Goal: Task Accomplishment & Management: Manage account settings

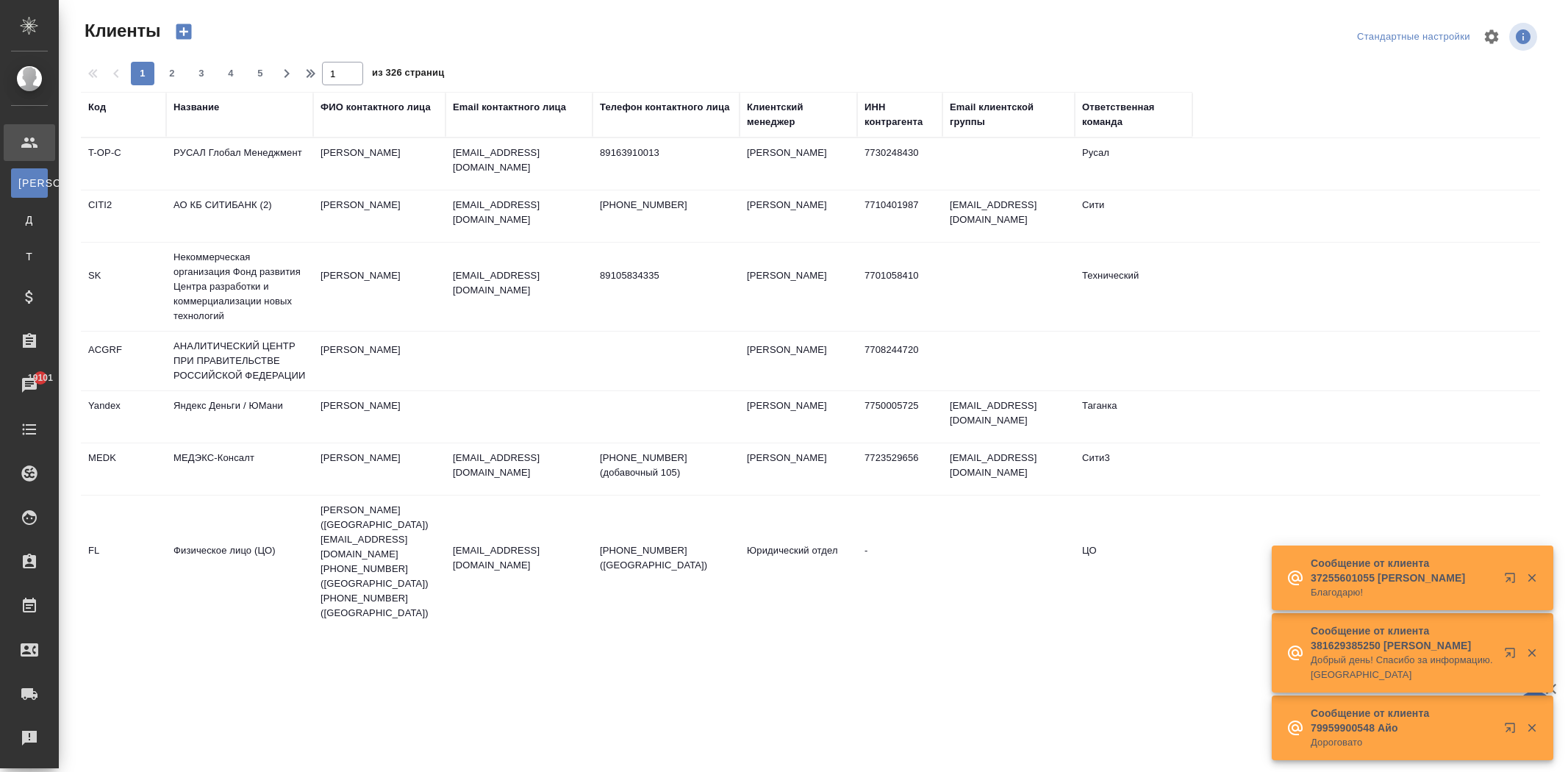
select select "RU"
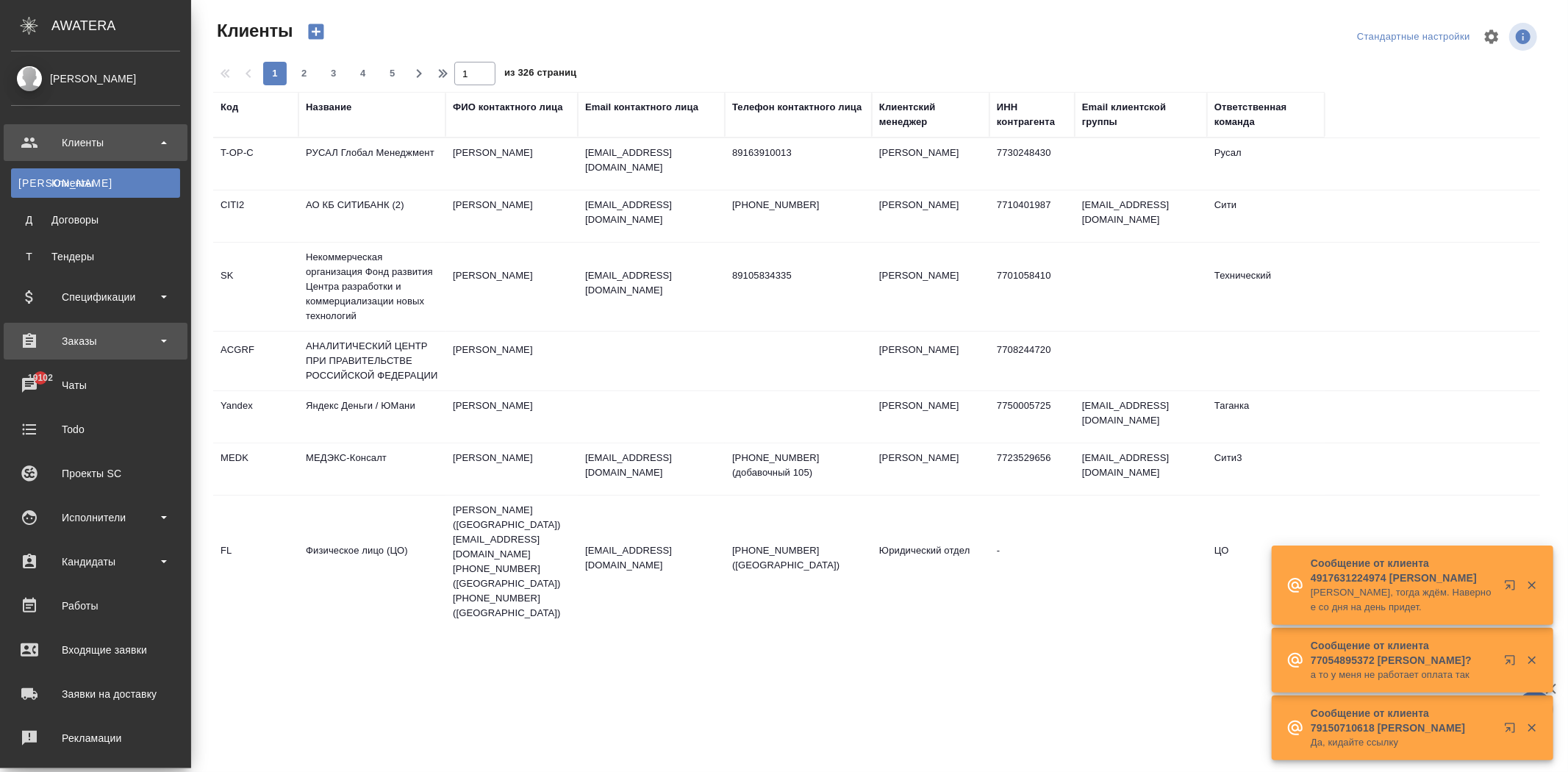
click at [104, 342] on div "Заказы" at bounding box center [95, 341] width 169 height 22
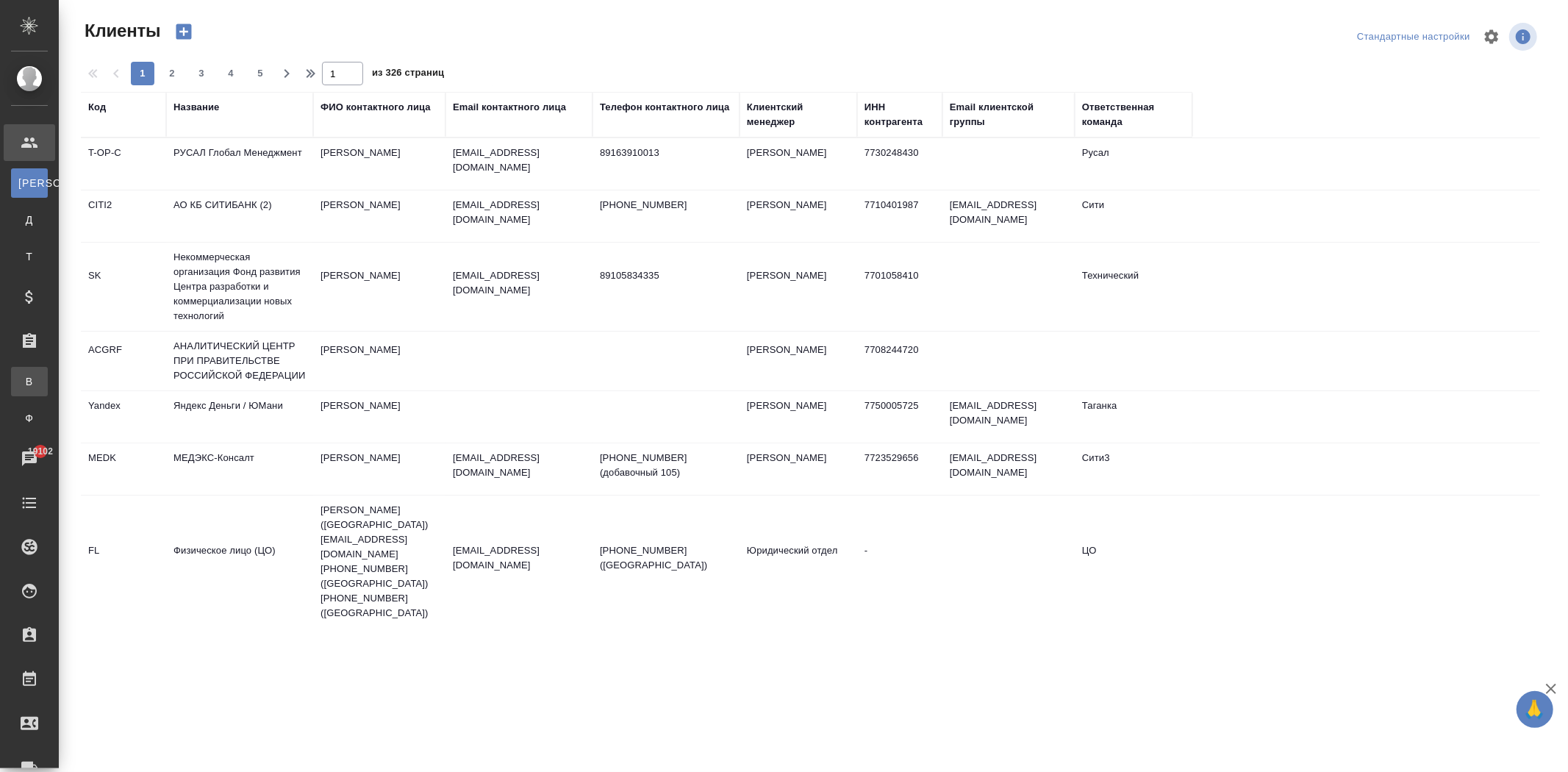
click at [48, 372] on link "В Все заказы" at bounding box center [28, 381] width 36 height 29
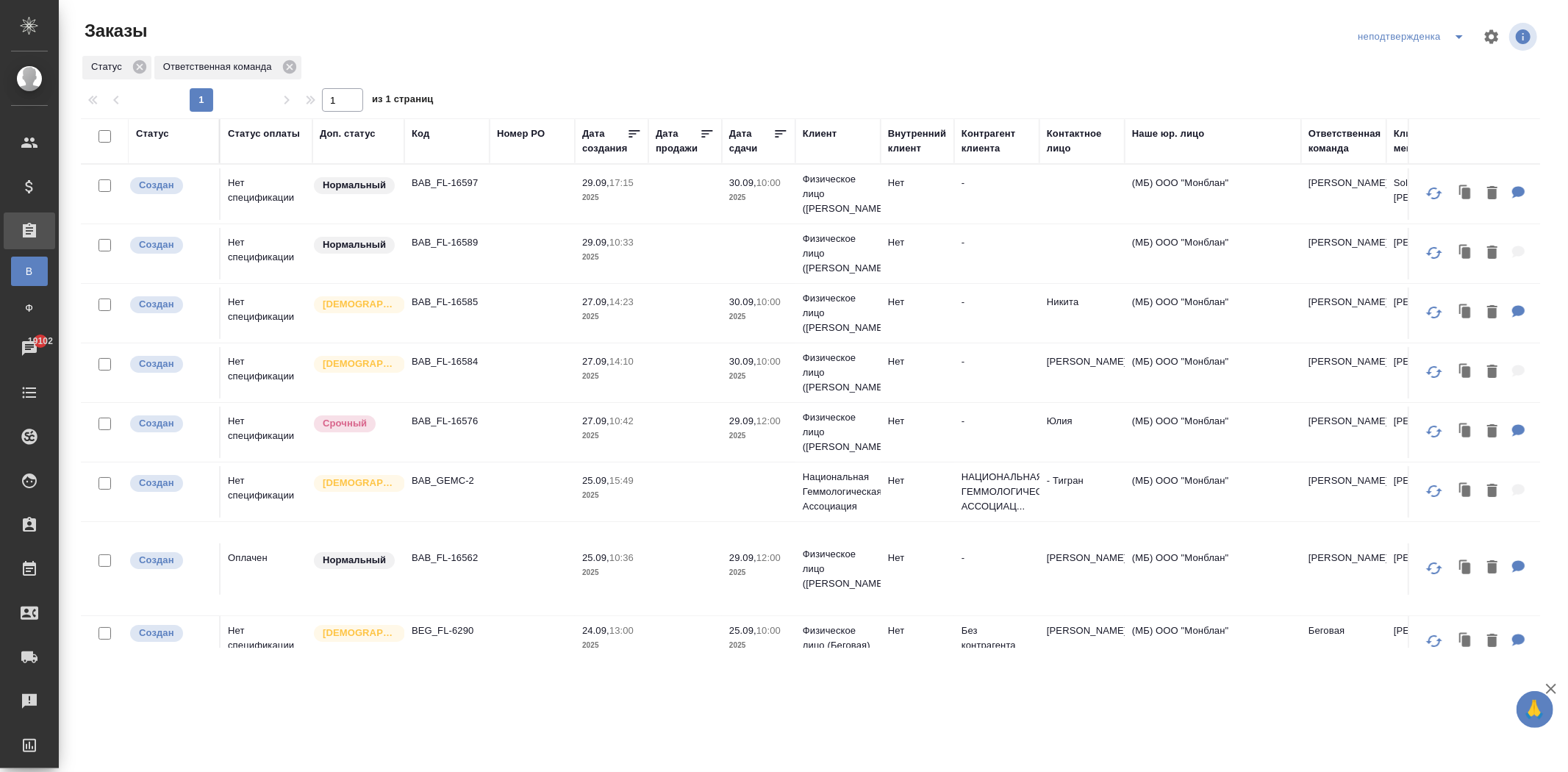
click at [927, 154] on div "Внутренний клиент" at bounding box center [918, 141] width 59 height 29
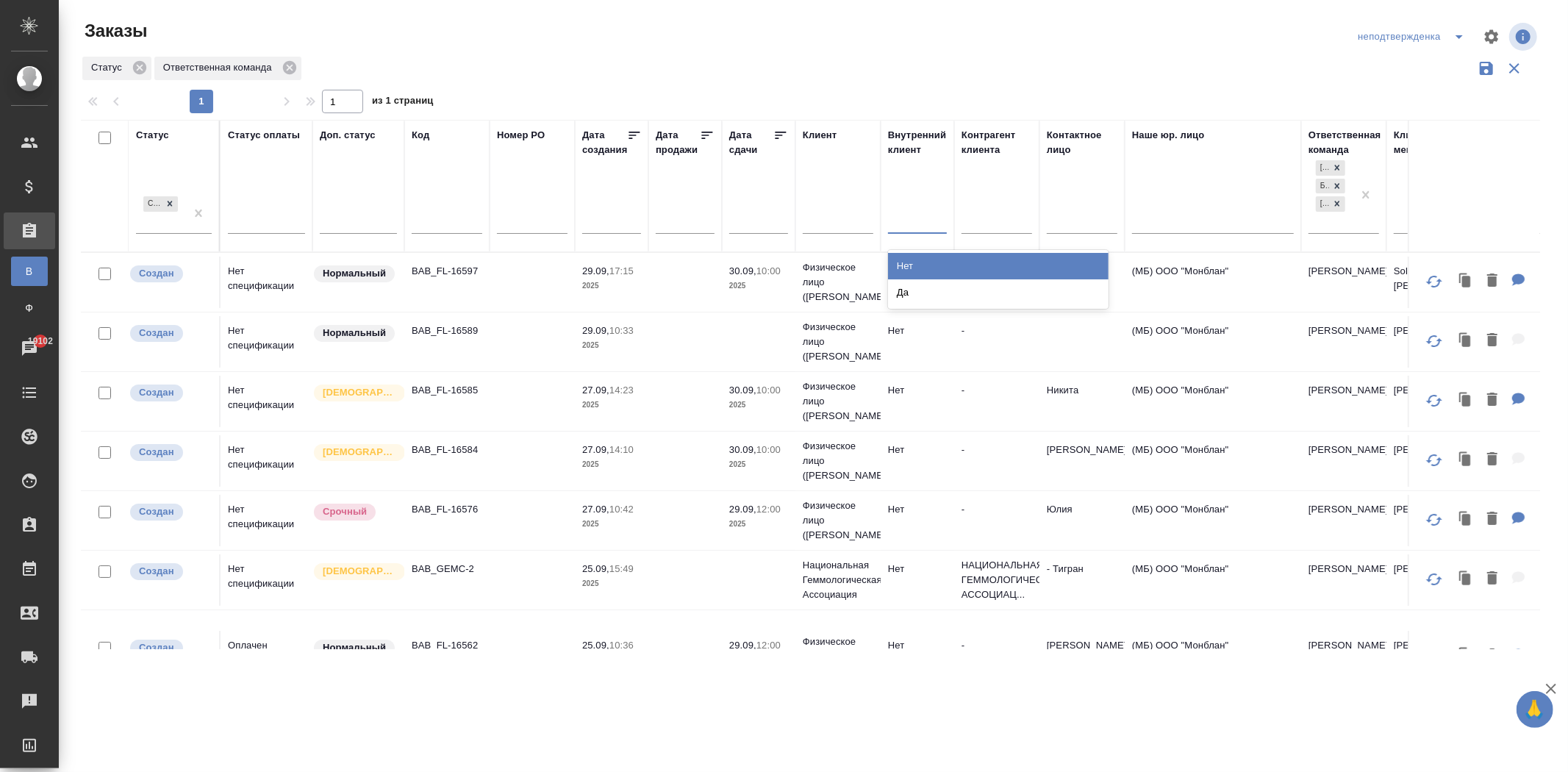
click at [915, 225] on div at bounding box center [918, 219] width 59 height 22
click at [905, 293] on div "Да" at bounding box center [998, 292] width 221 height 27
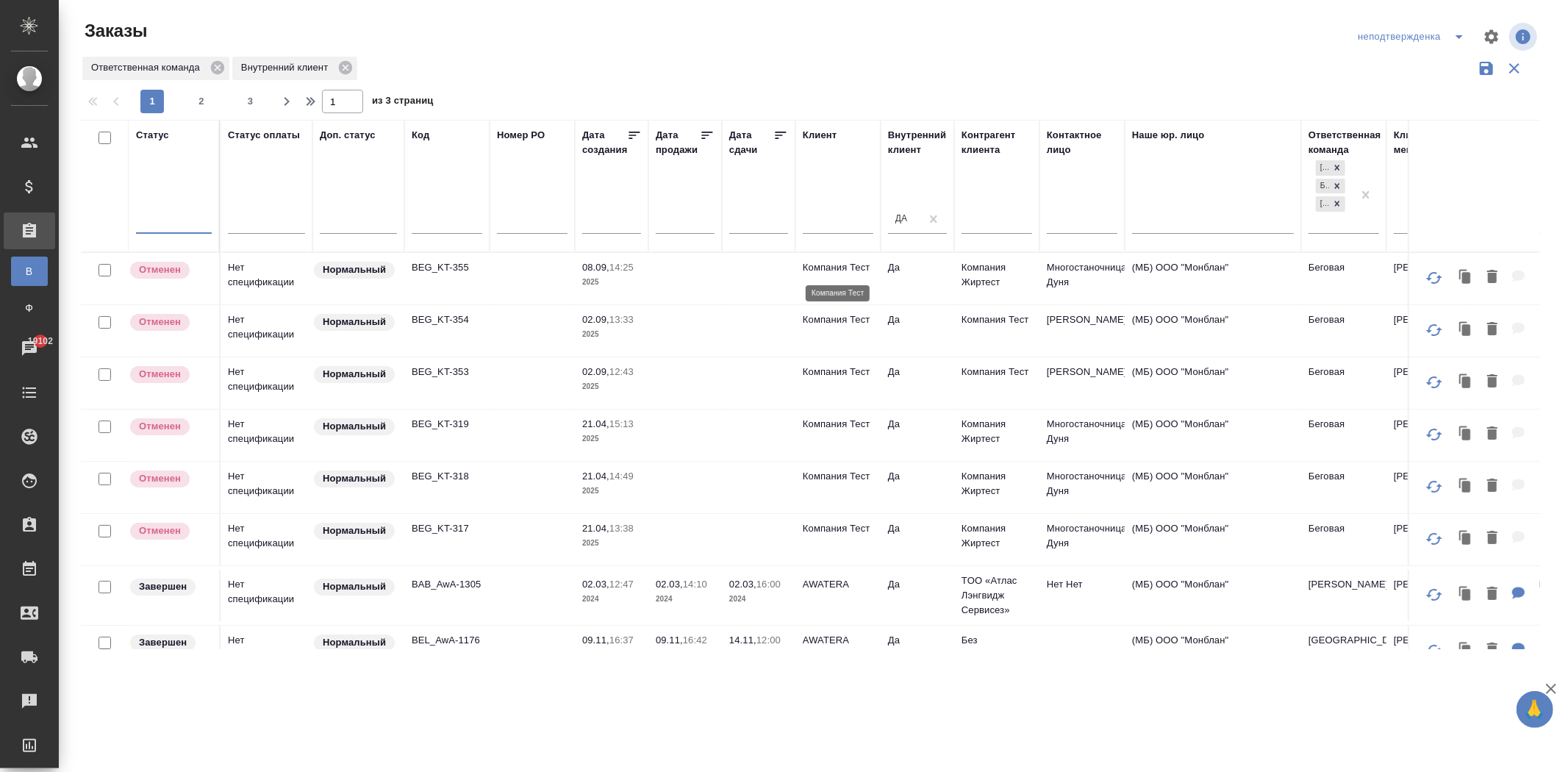
click at [825, 270] on p "Компания Тест" at bounding box center [838, 267] width 71 height 15
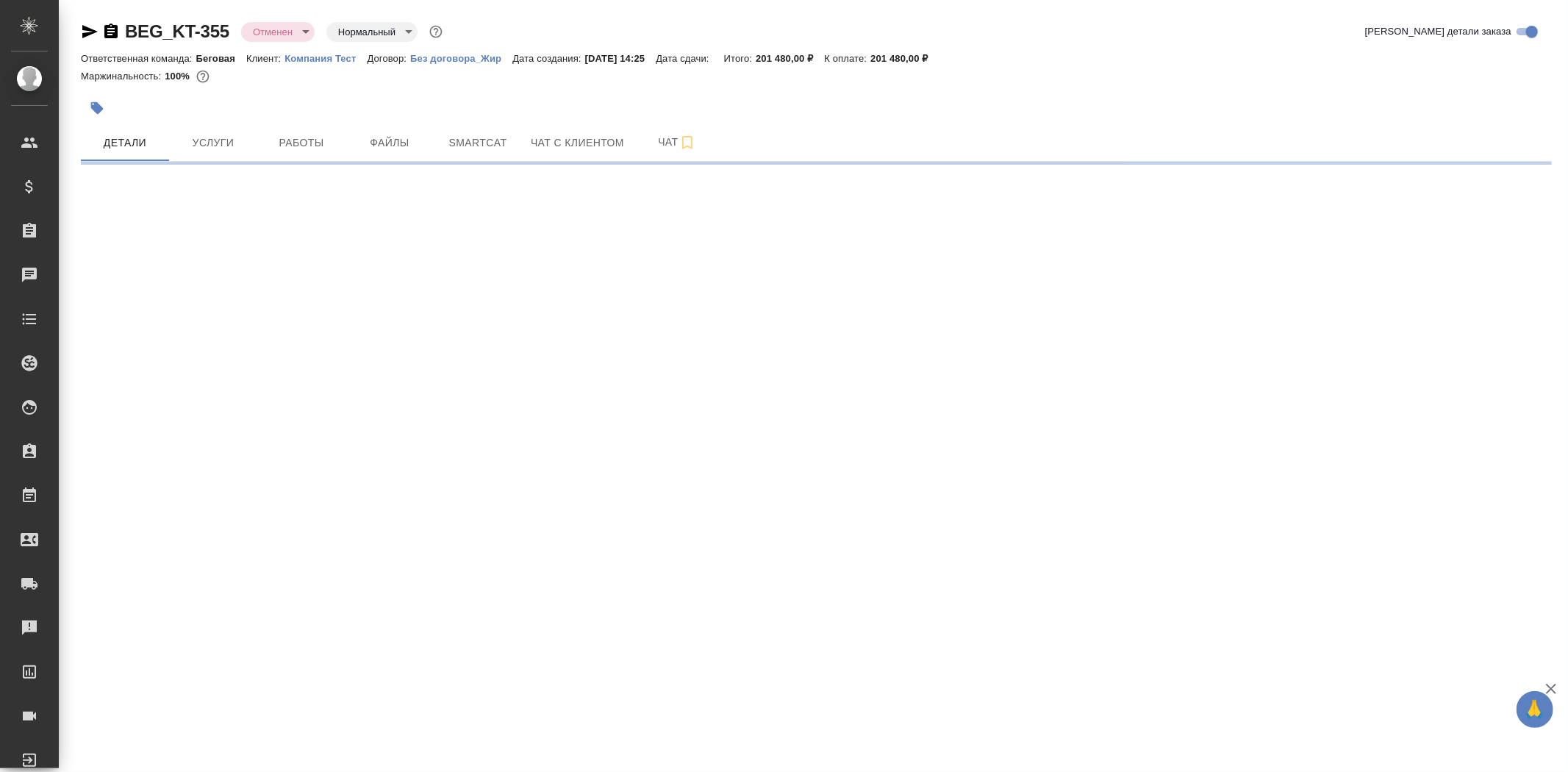
select select "RU"
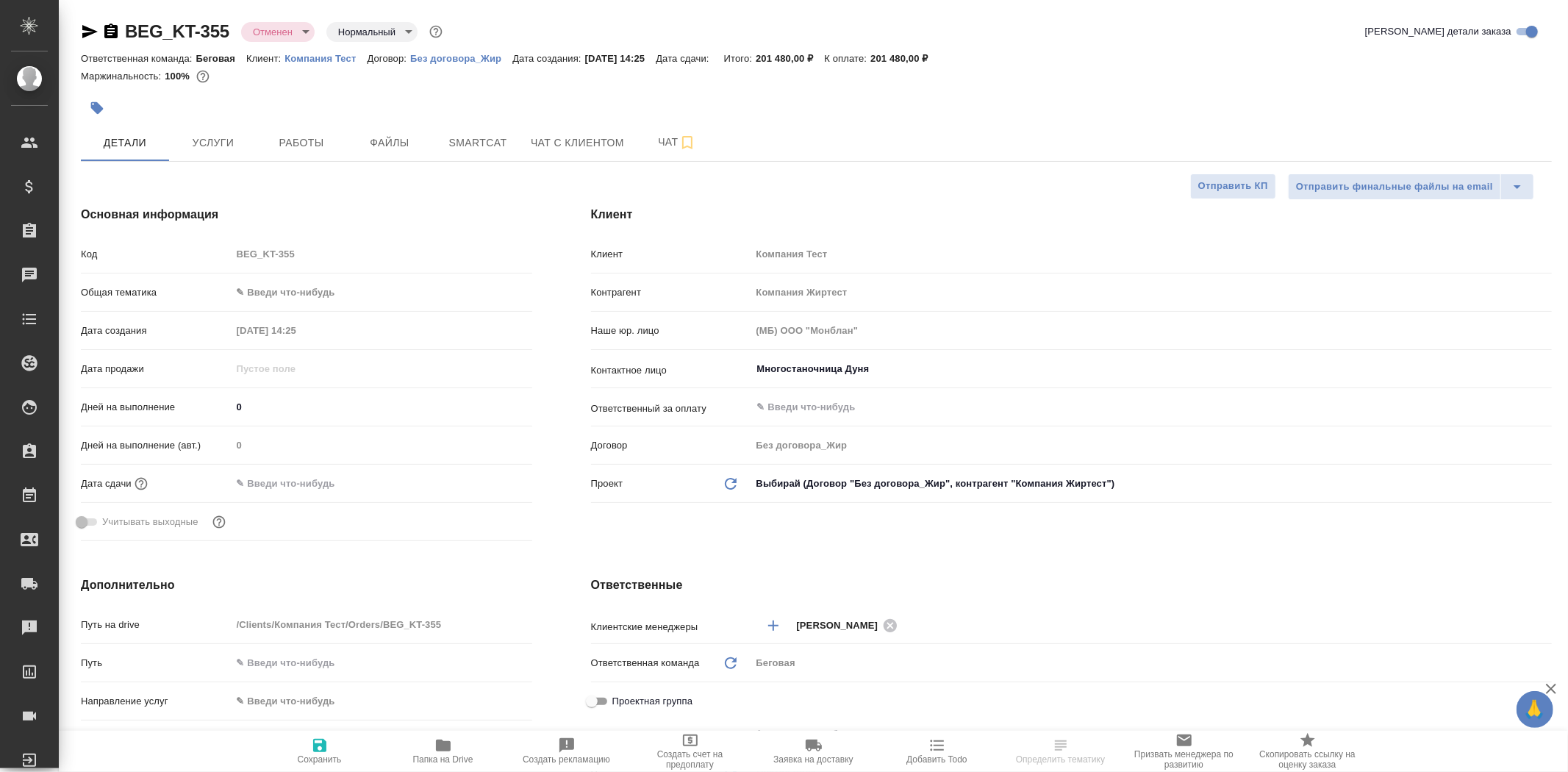
type textarea "x"
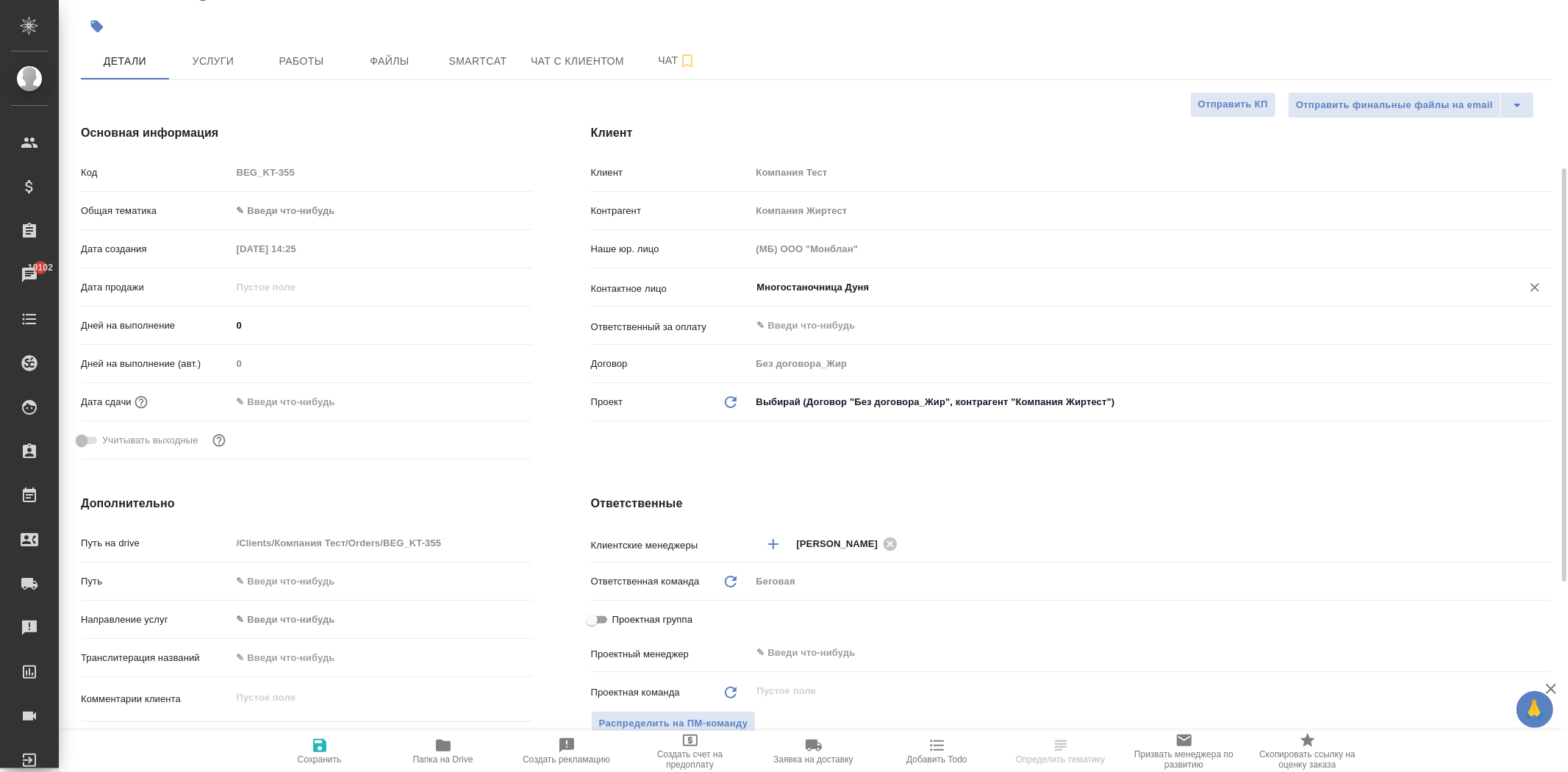
scroll to position [163, 0]
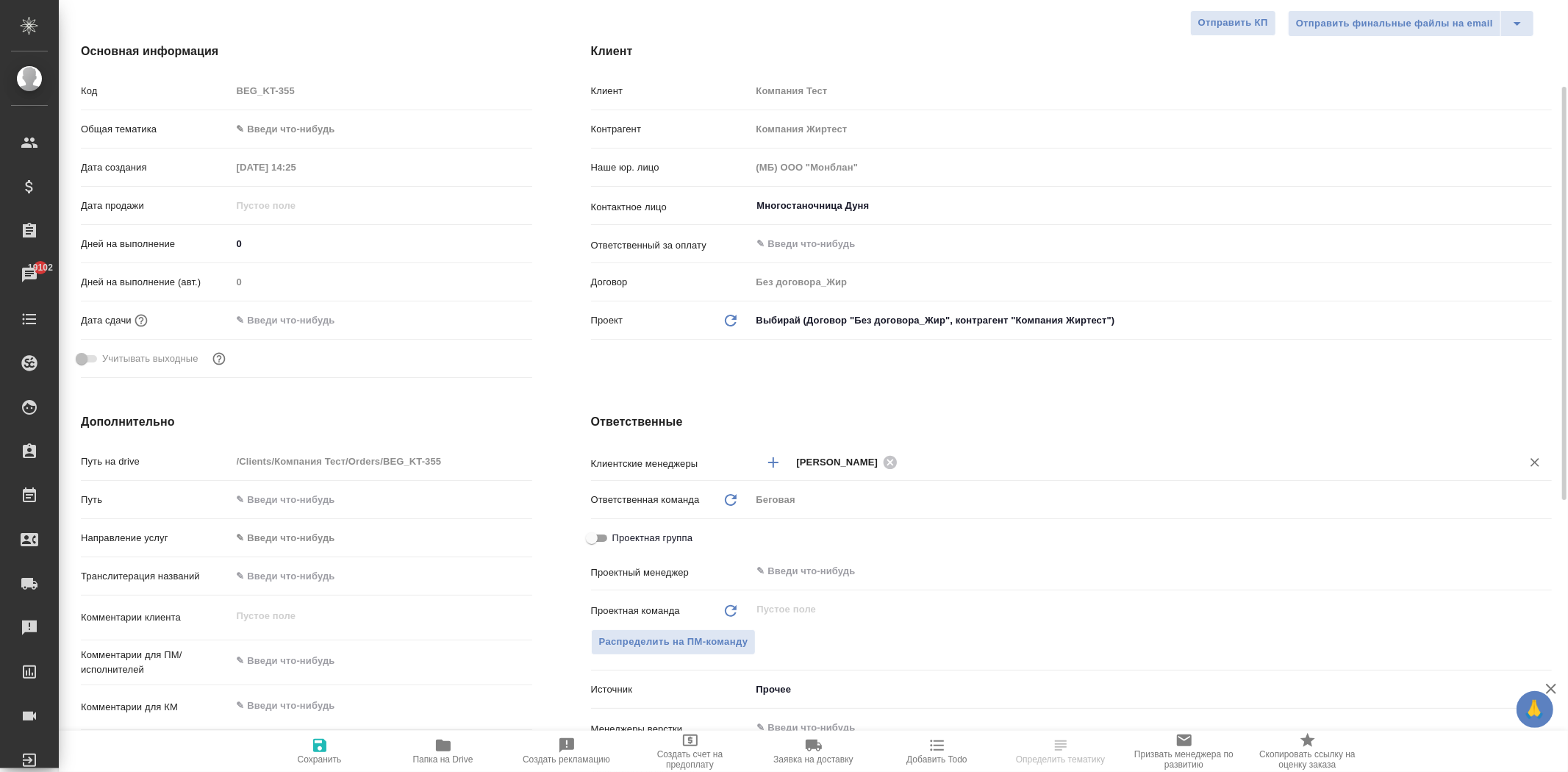
click at [944, 457] on input "text" at bounding box center [1200, 462] width 596 height 18
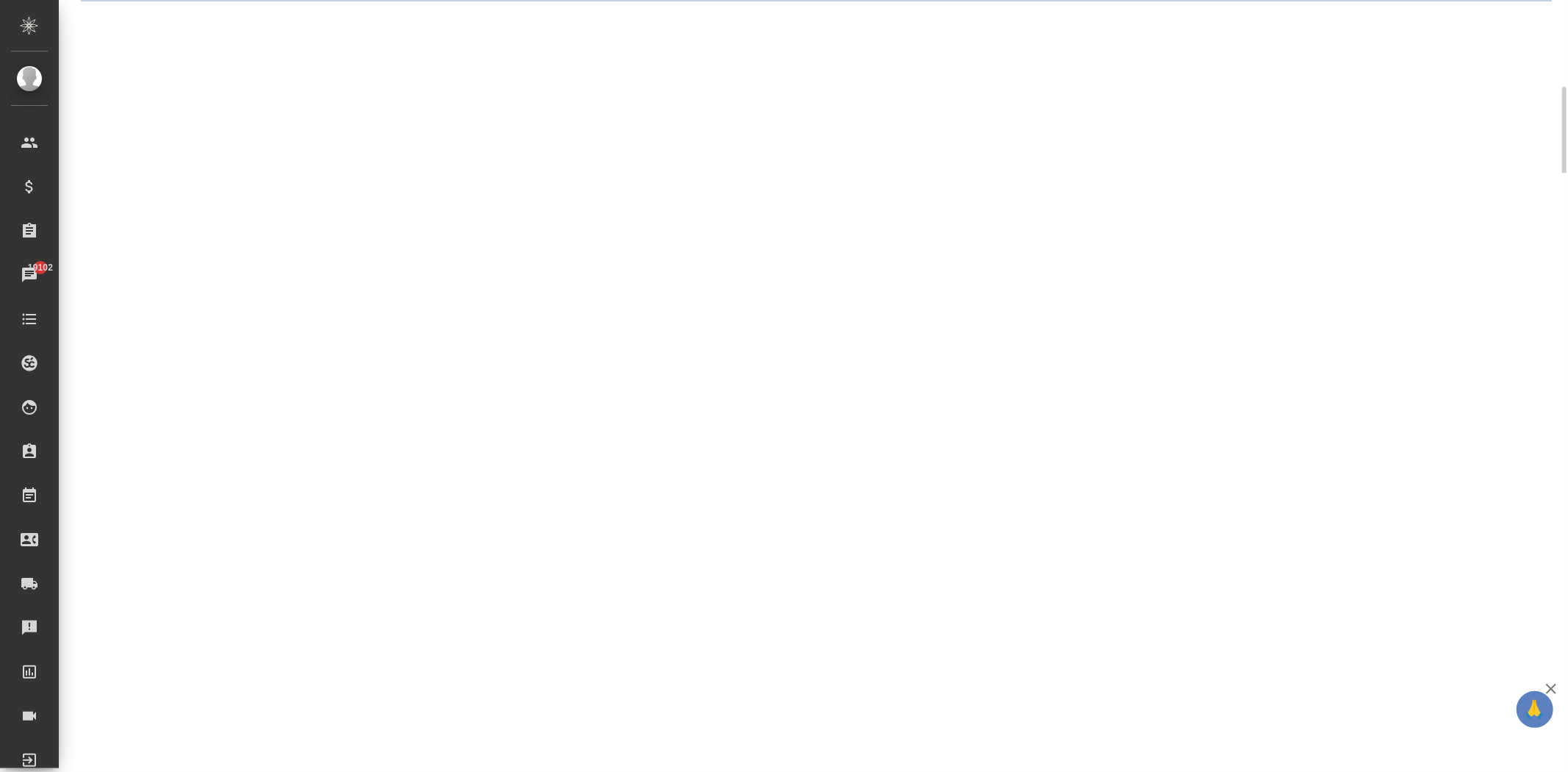
select select "RU"
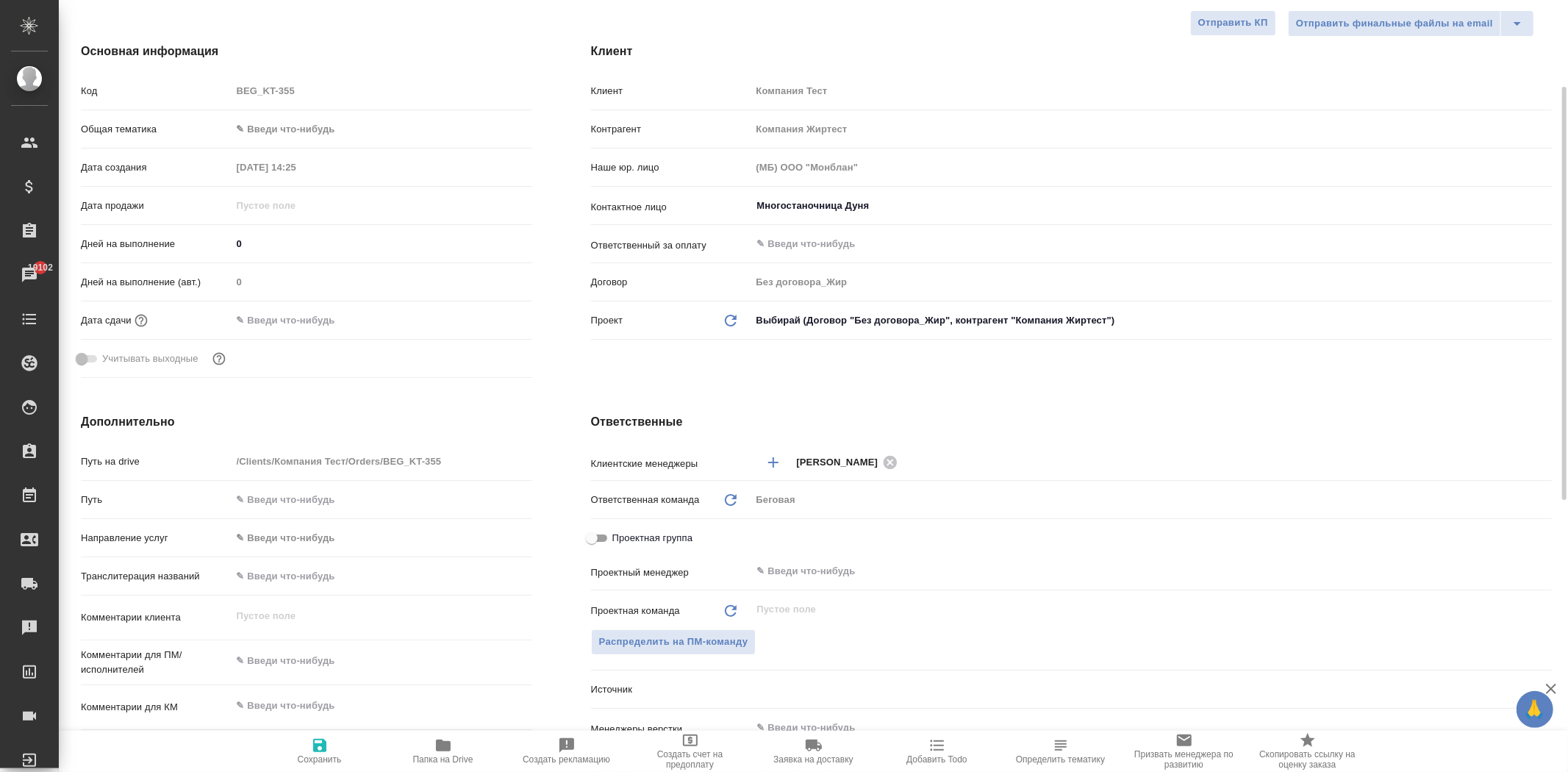
type textarea "x"
click at [972, 463] on input "text" at bounding box center [1200, 462] width 596 height 18
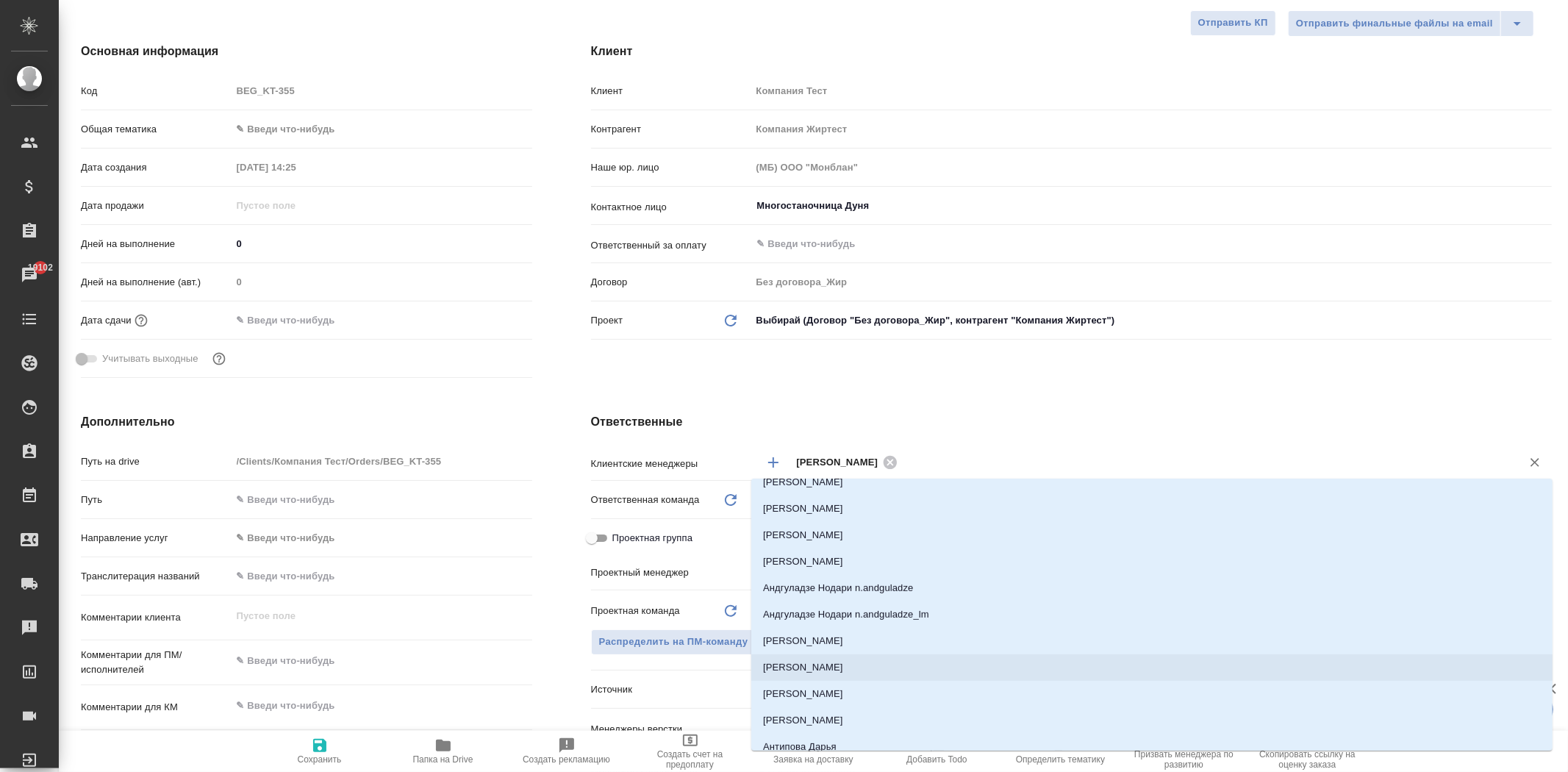
scroll to position [572, 0]
type input "тим"
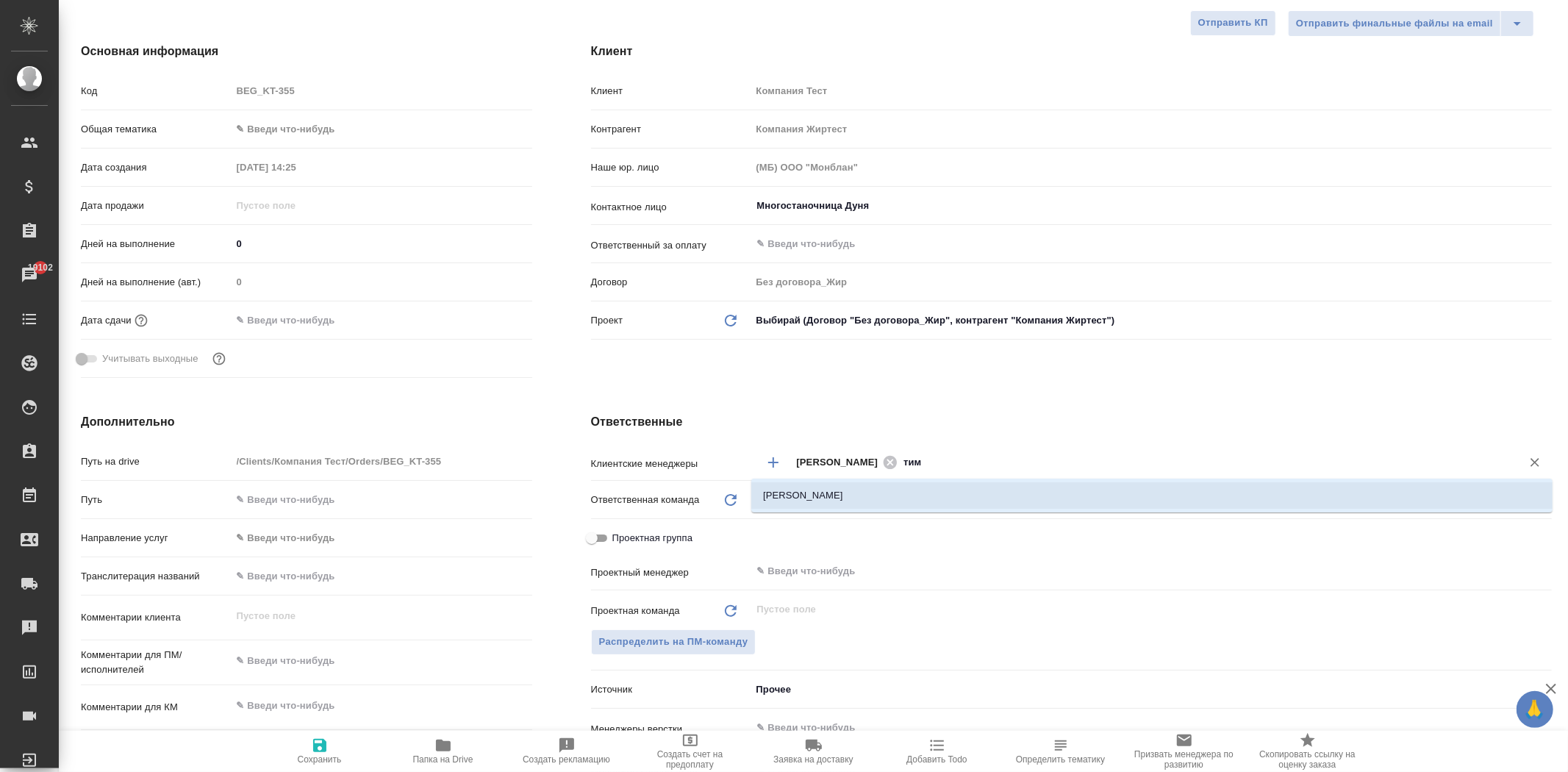
click at [817, 497] on li "[PERSON_NAME]" at bounding box center [1152, 495] width 802 height 27
type textarea "x"
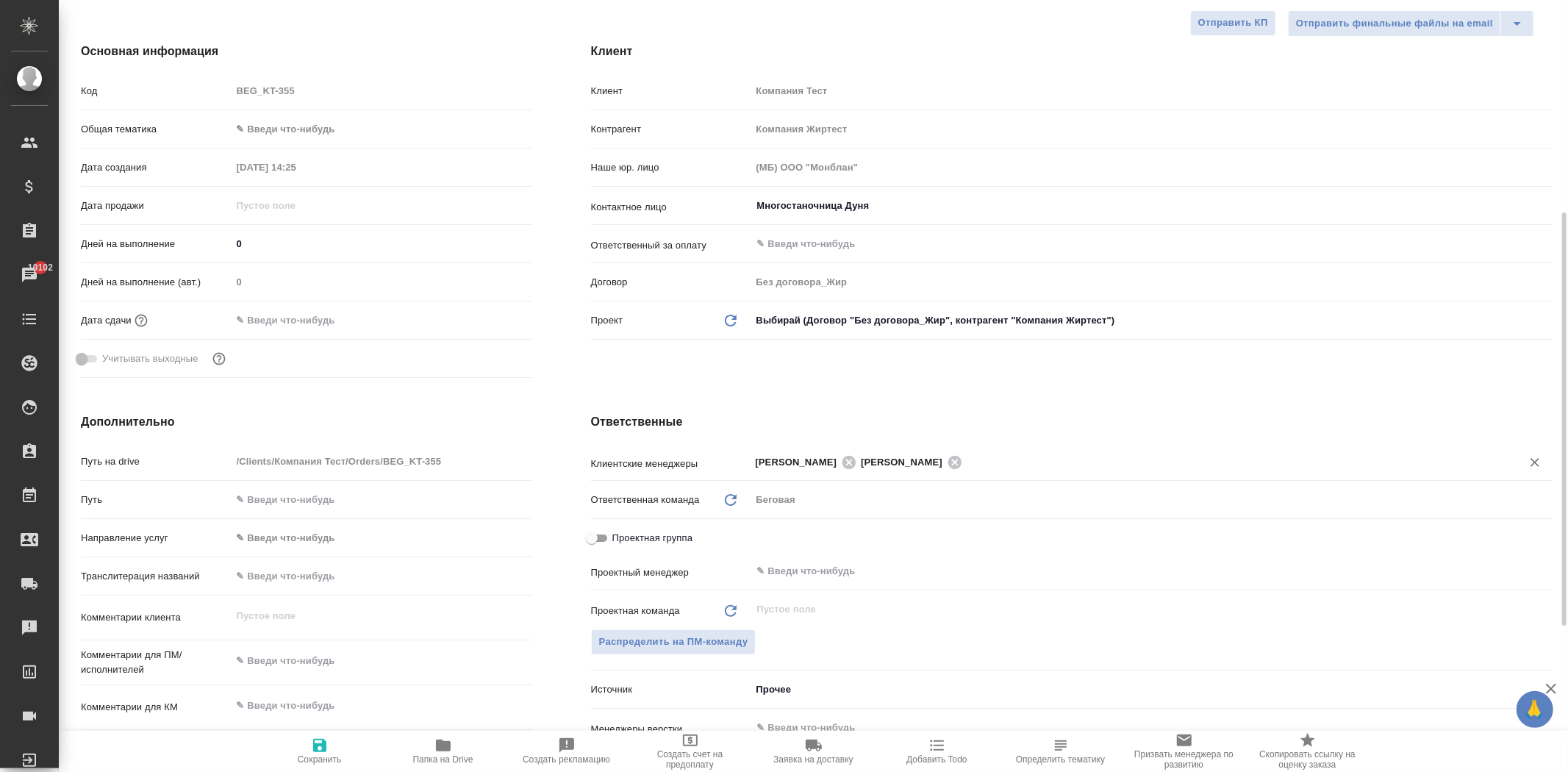
scroll to position [245, 0]
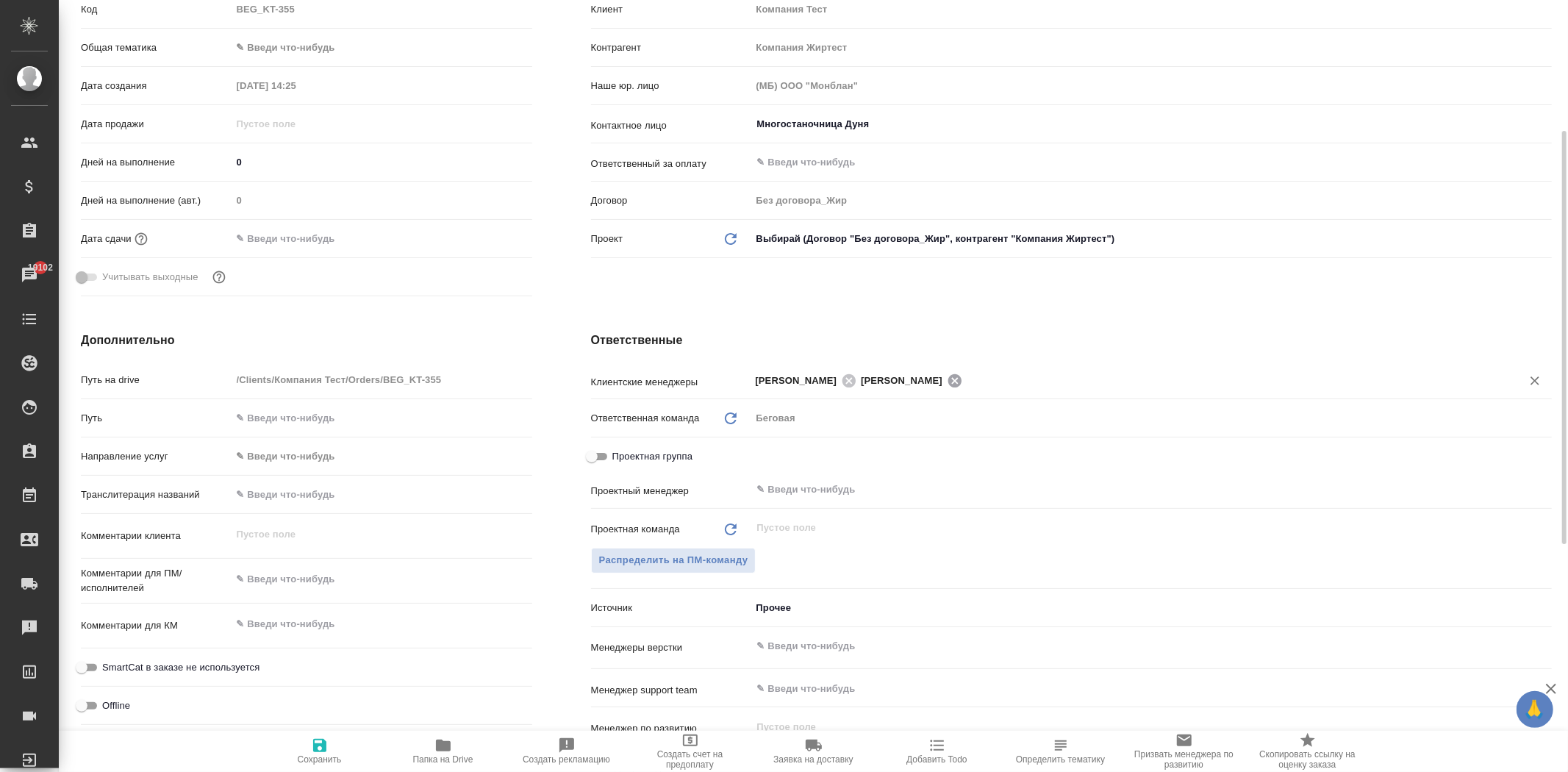
click at [963, 378] on icon at bounding box center [955, 380] width 16 height 16
type textarea "x"
click at [768, 375] on icon "Добавить менеджера" at bounding box center [773, 381] width 18 height 18
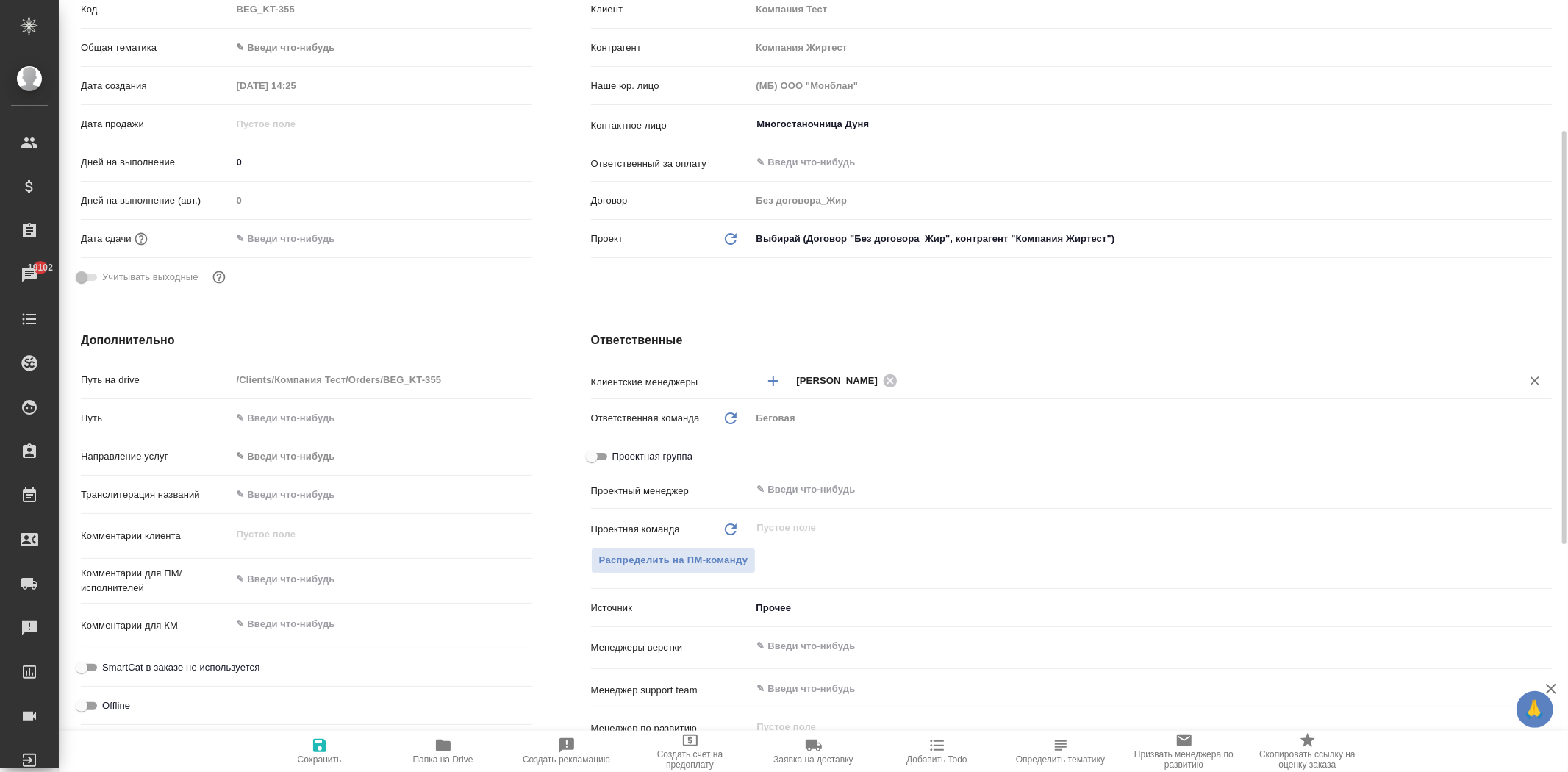
click at [945, 378] on input "text" at bounding box center [1200, 380] width 596 height 18
click at [603, 450] on input "Проектная группа" at bounding box center [592, 457] width 53 height 18
checkbox input "true"
type textarea "x"
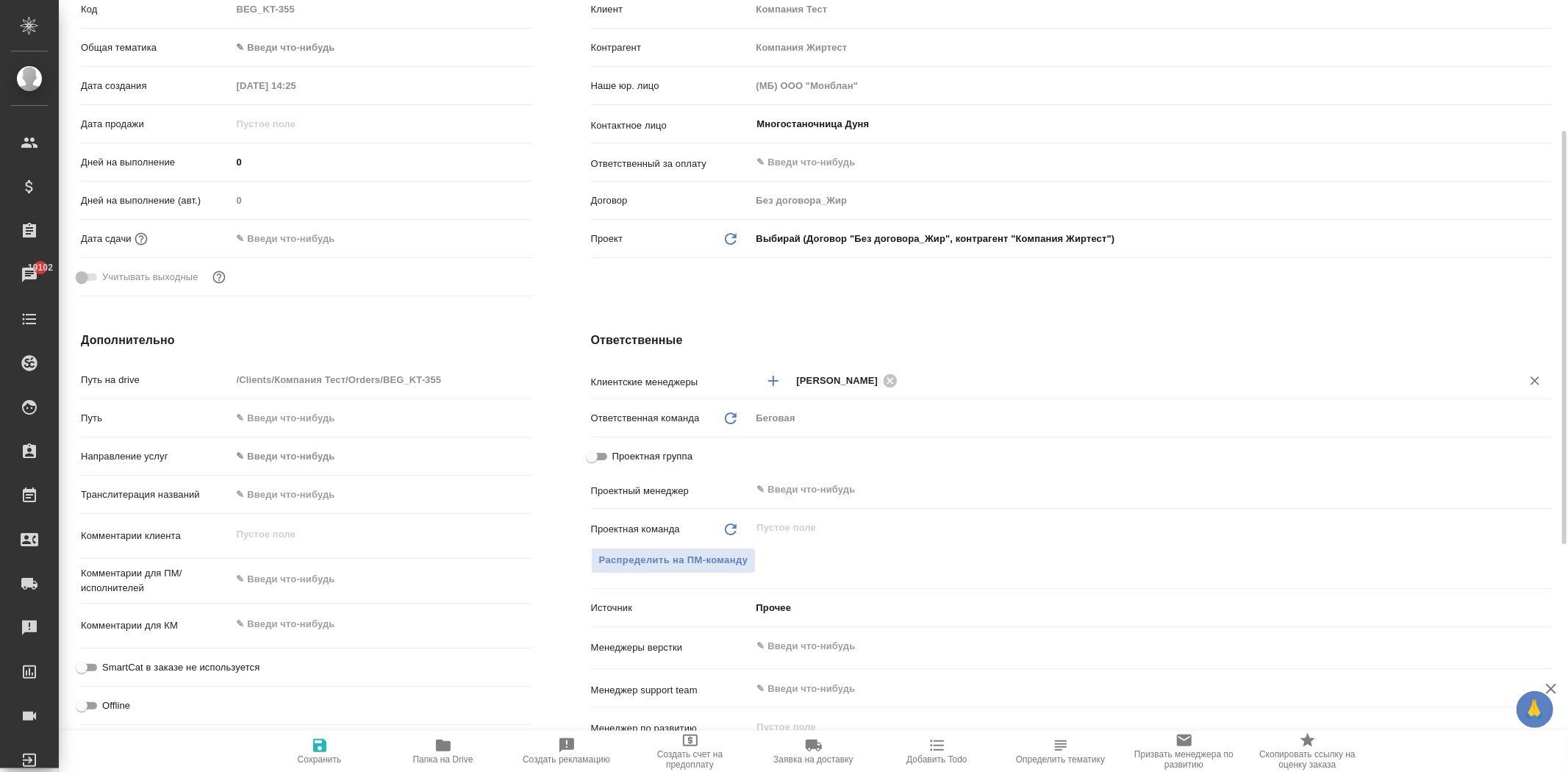
type textarea "x"
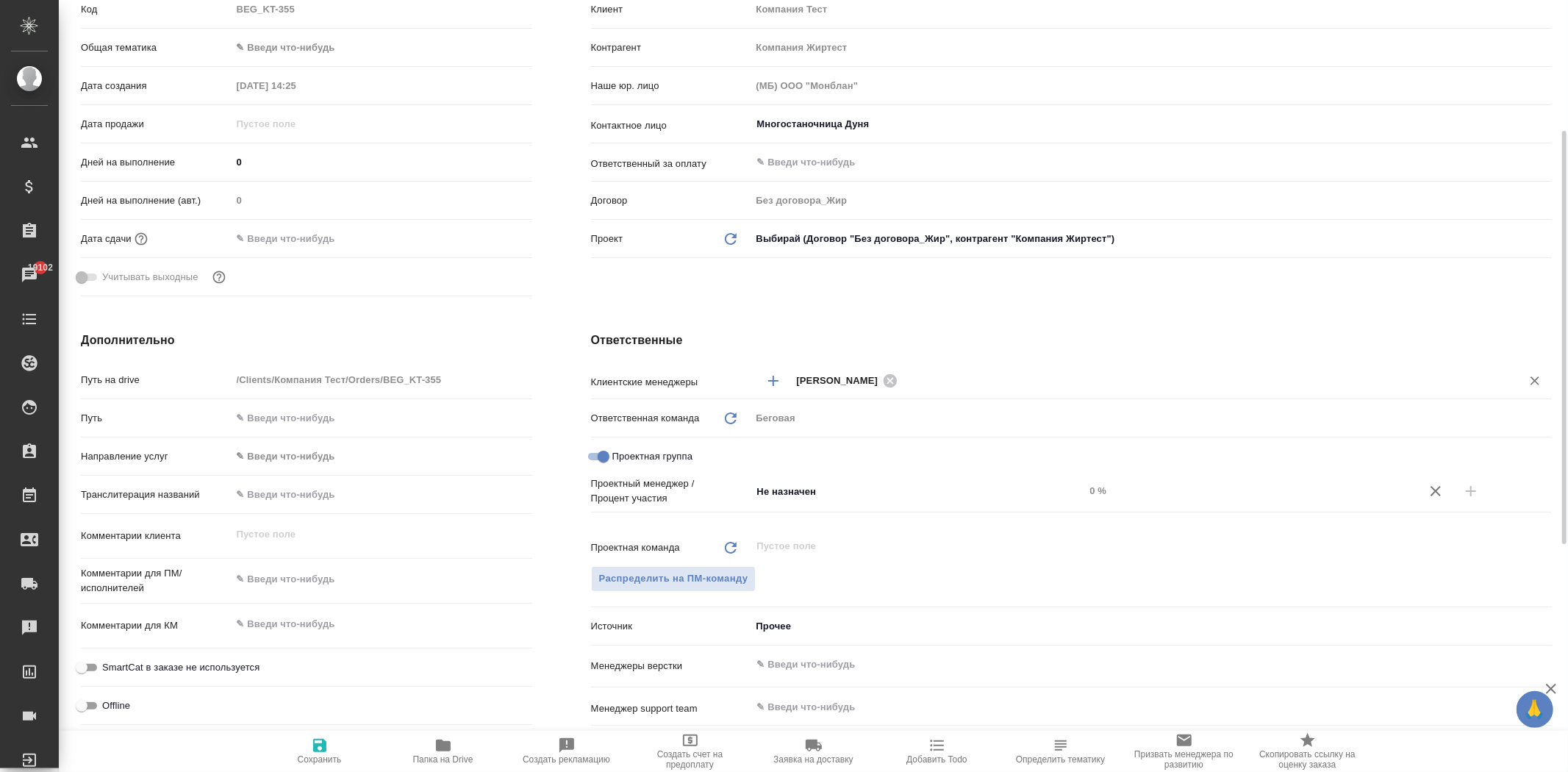
click at [930, 376] on input "text" at bounding box center [1200, 380] width 596 height 18
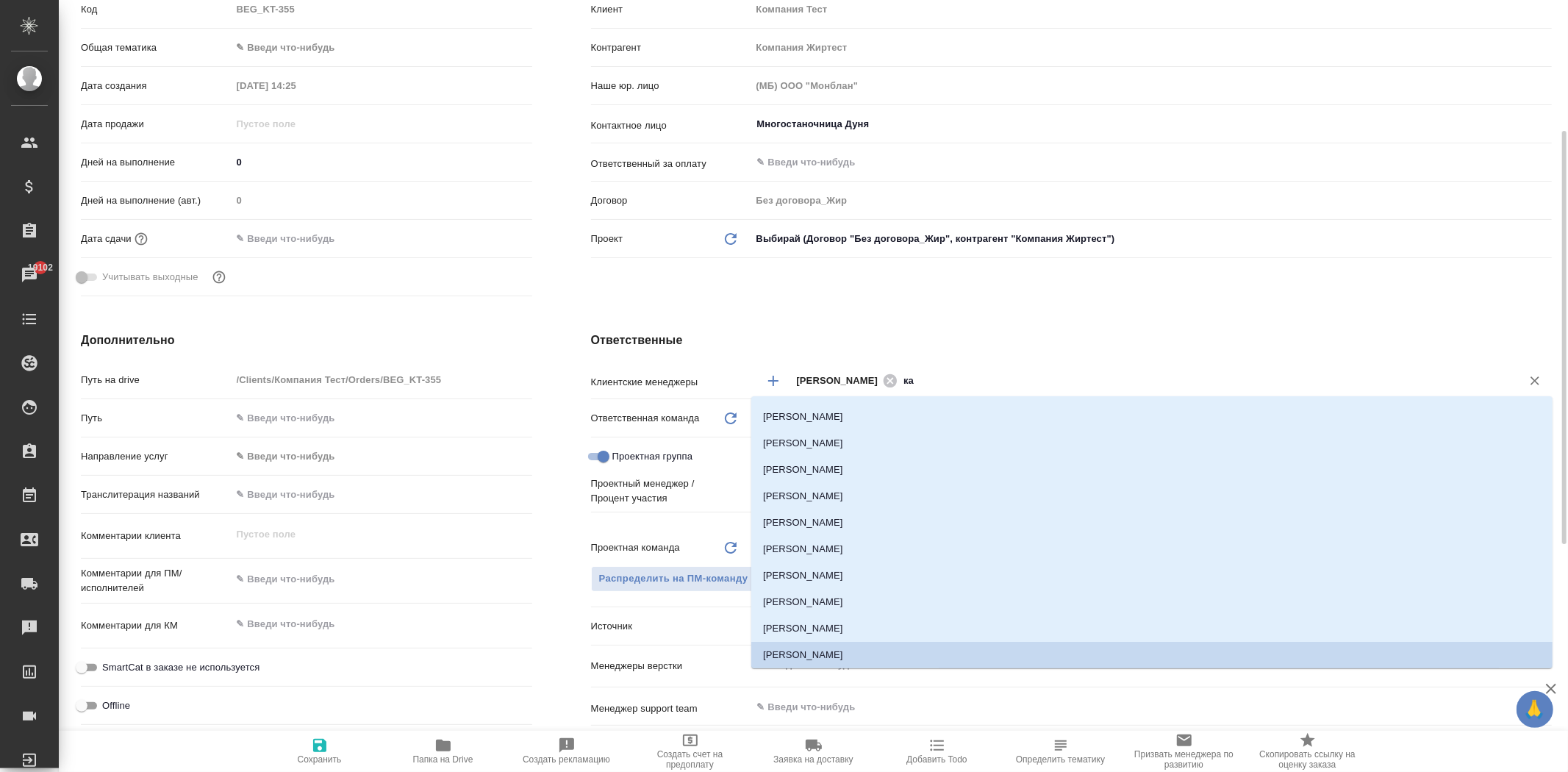
scroll to position [0, 0]
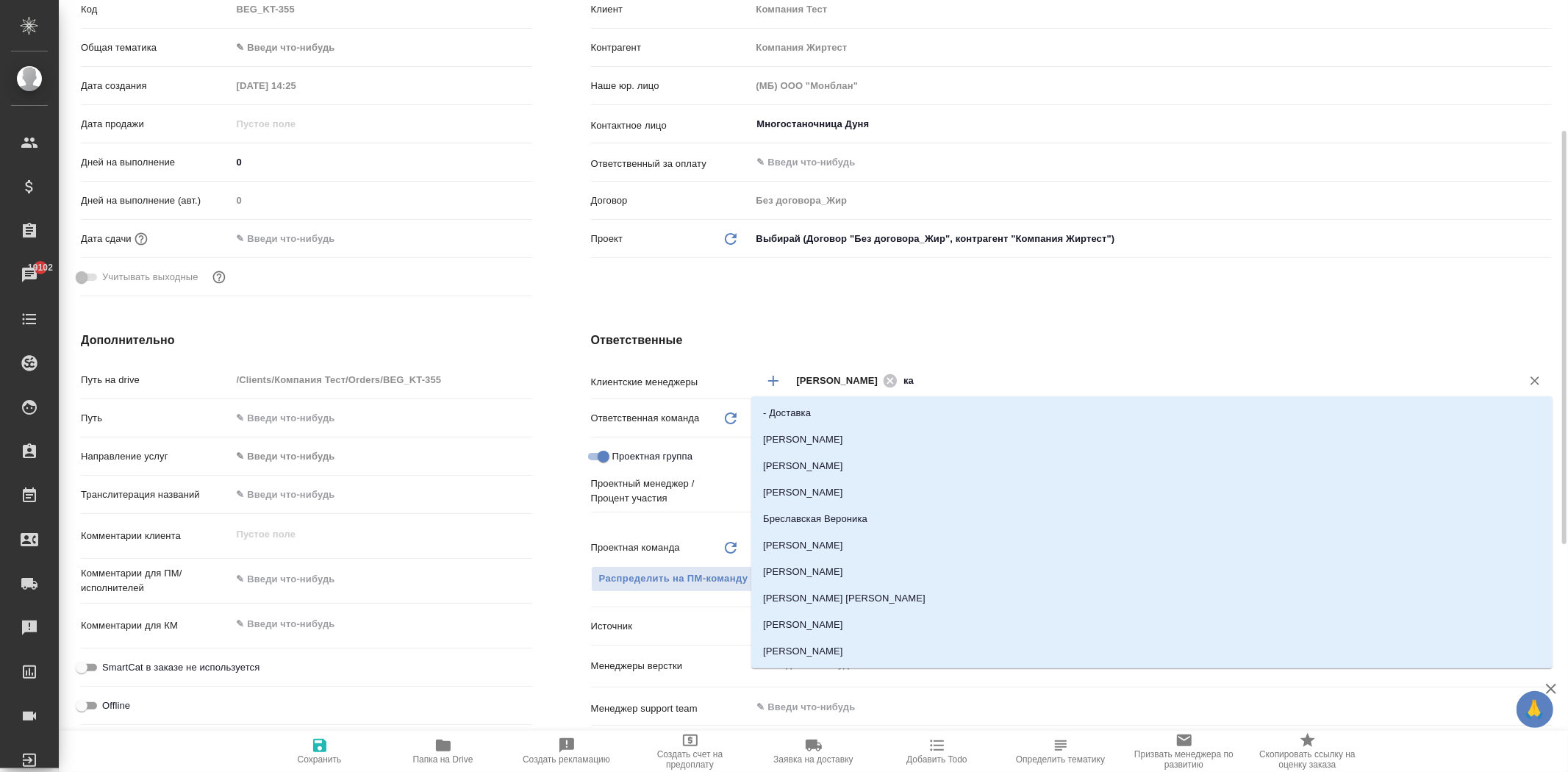
type input "кас"
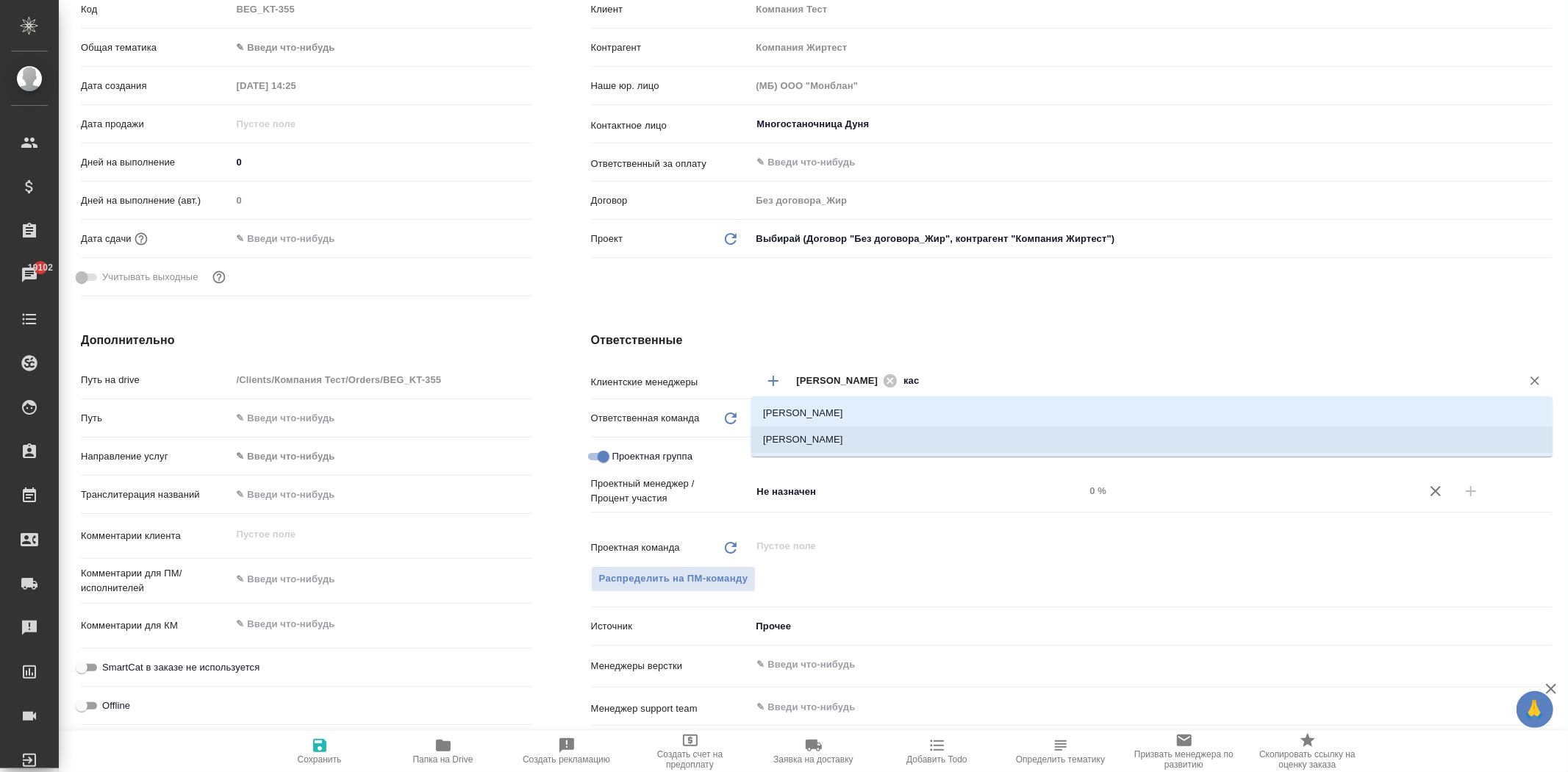
click at [909, 450] on li "[PERSON_NAME]" at bounding box center [1152, 439] width 802 height 27
type textarea "x"
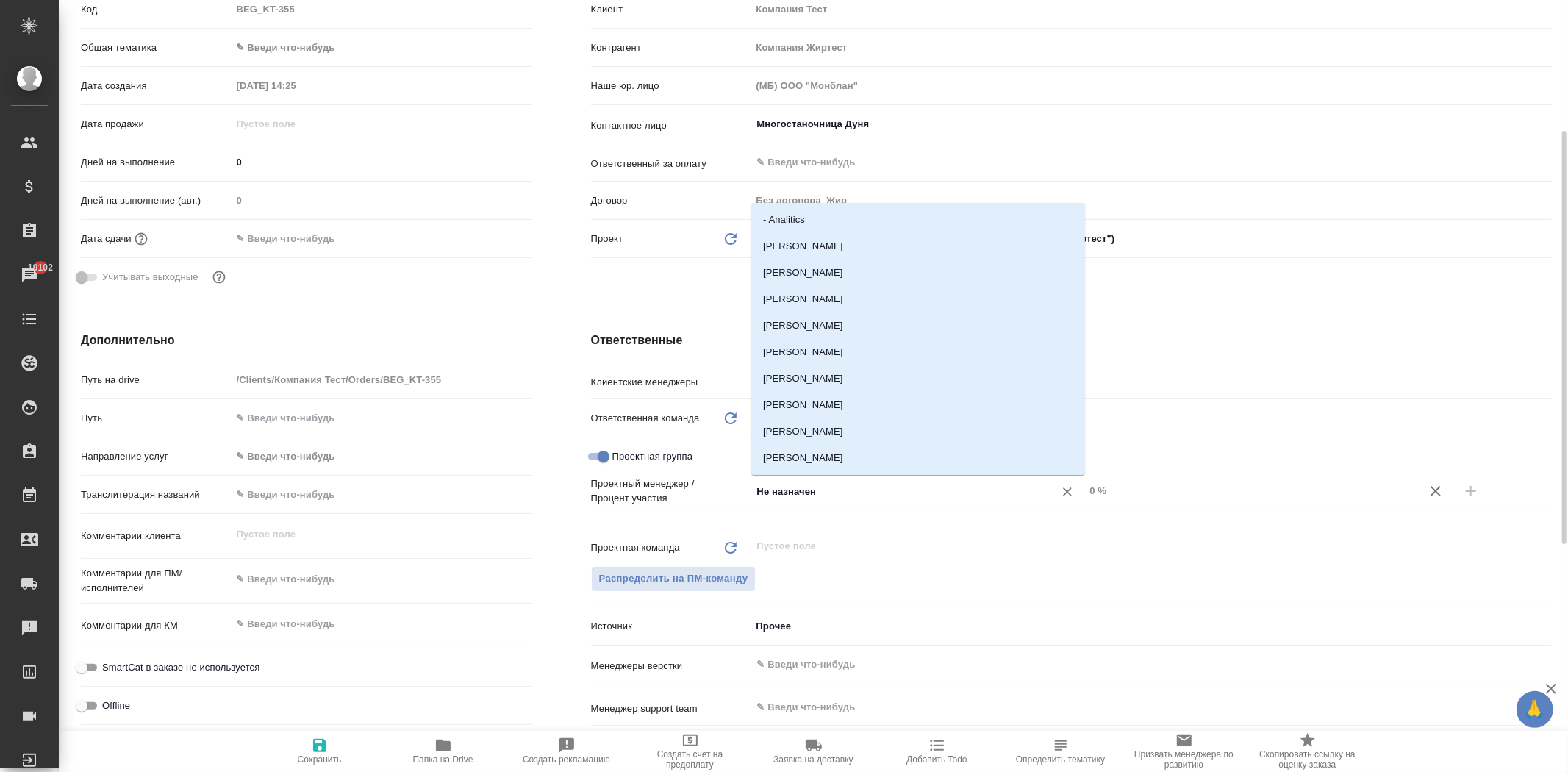
click at [837, 489] on input "Не назначен" at bounding box center [893, 491] width 276 height 18
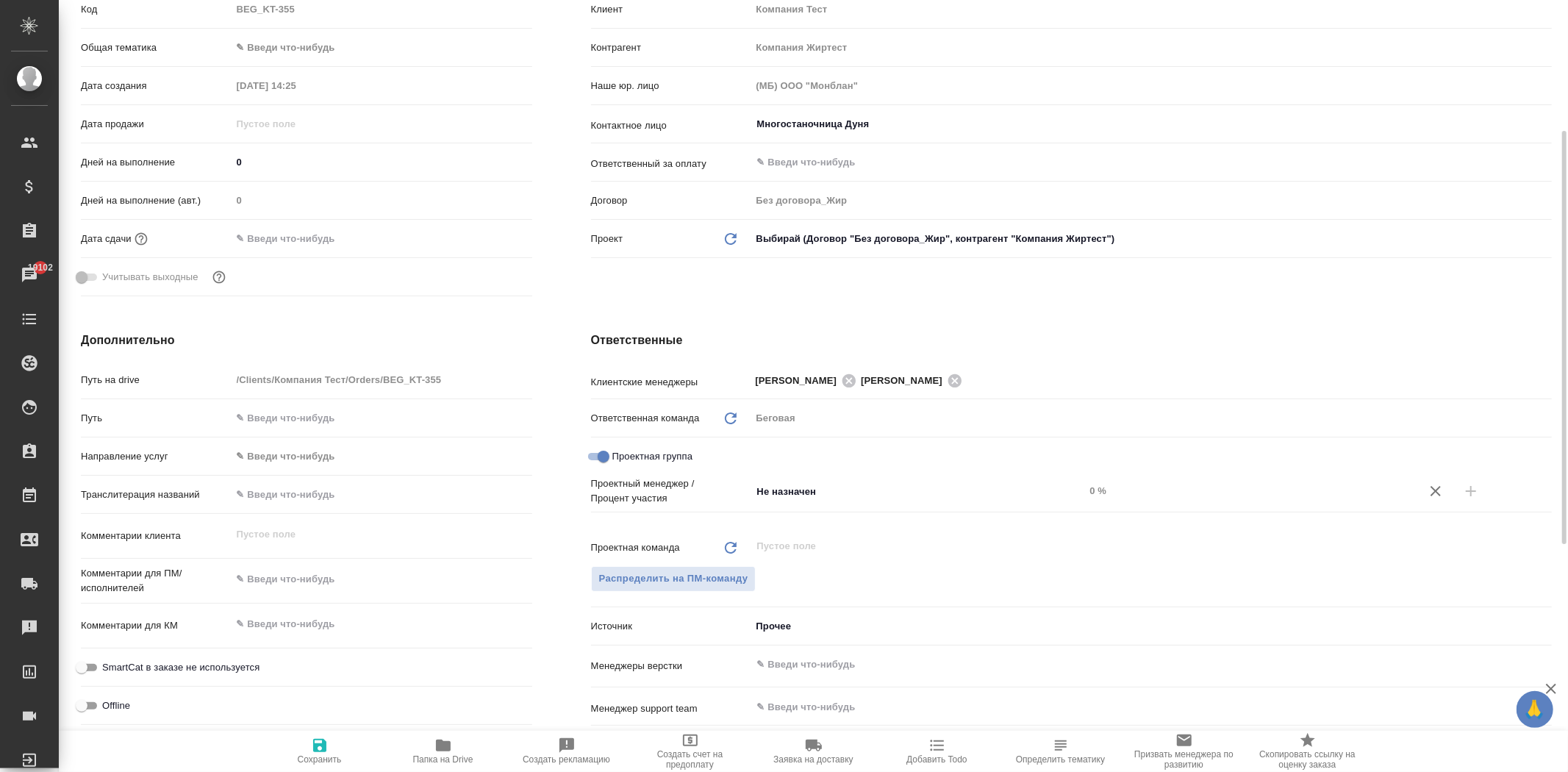
click at [1150, 327] on div "Ответственные Клиентские менеджеры [PERSON_NAME] [PERSON_NAME] ​ Ответственная …" at bounding box center [1072, 608] width 1020 height 612
click at [593, 455] on input "Проектная группа" at bounding box center [603, 457] width 53 height 18
checkbox input "false"
type textarea "x"
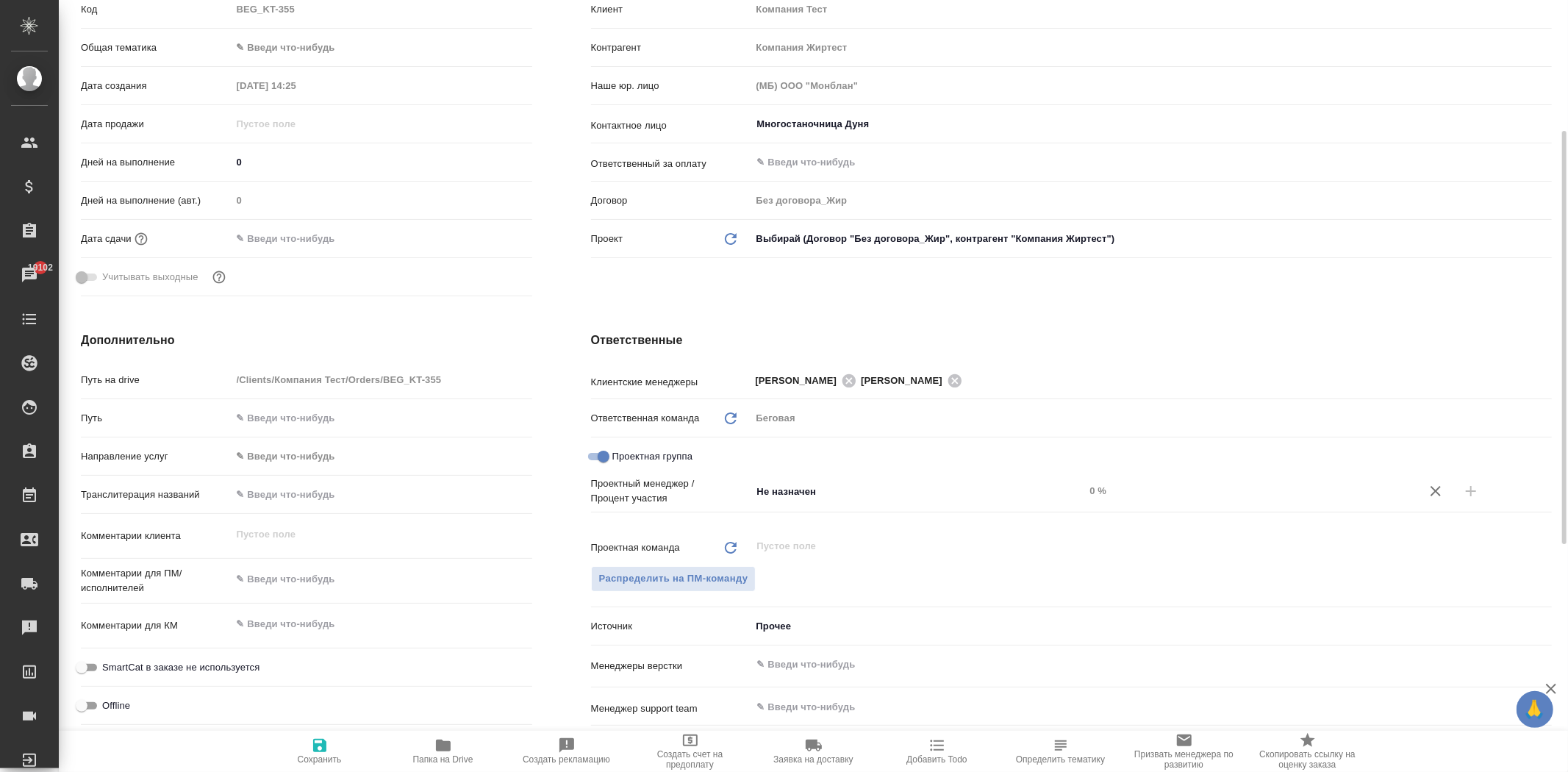
type textarea "x"
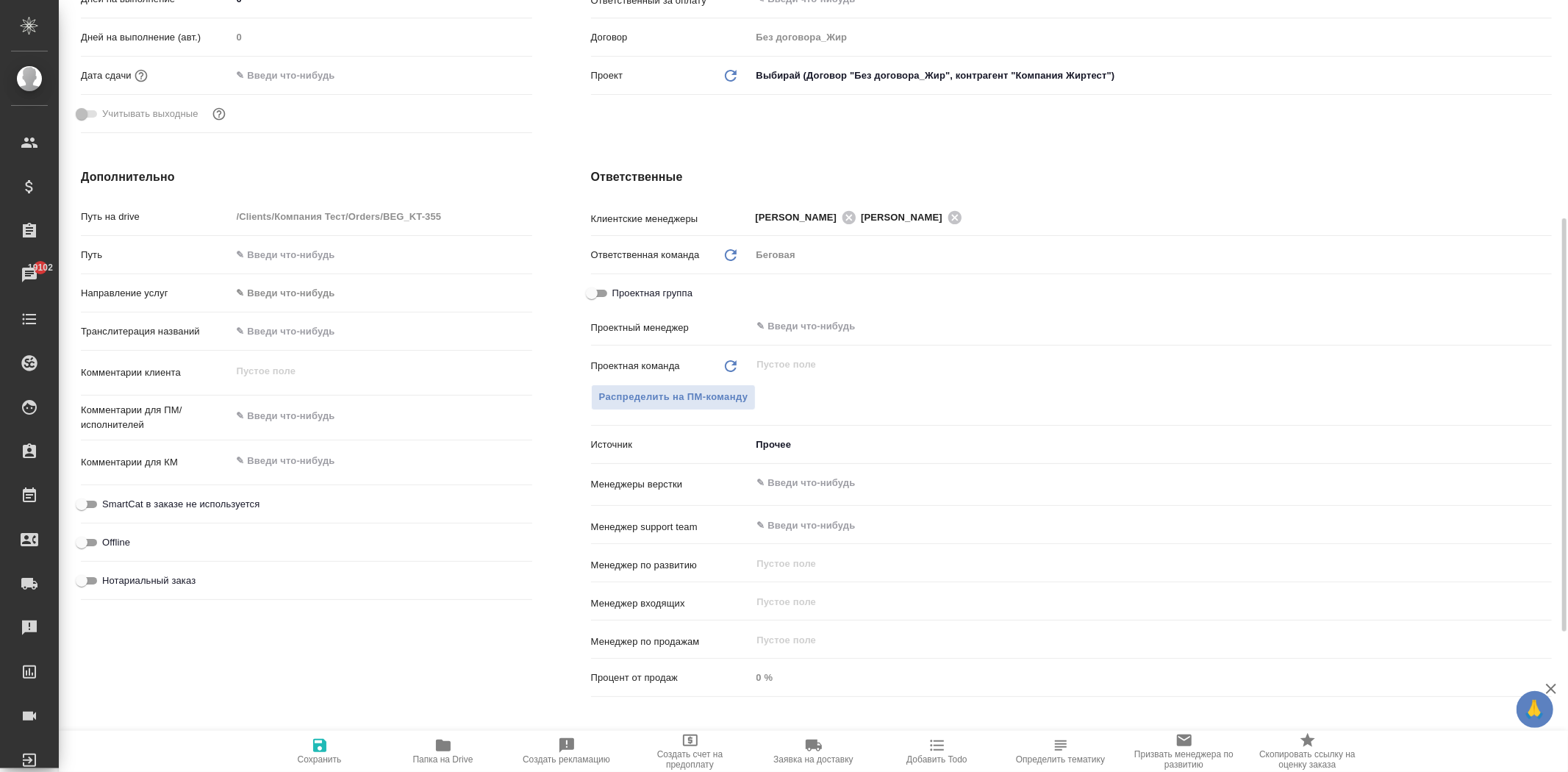
scroll to position [326, 0]
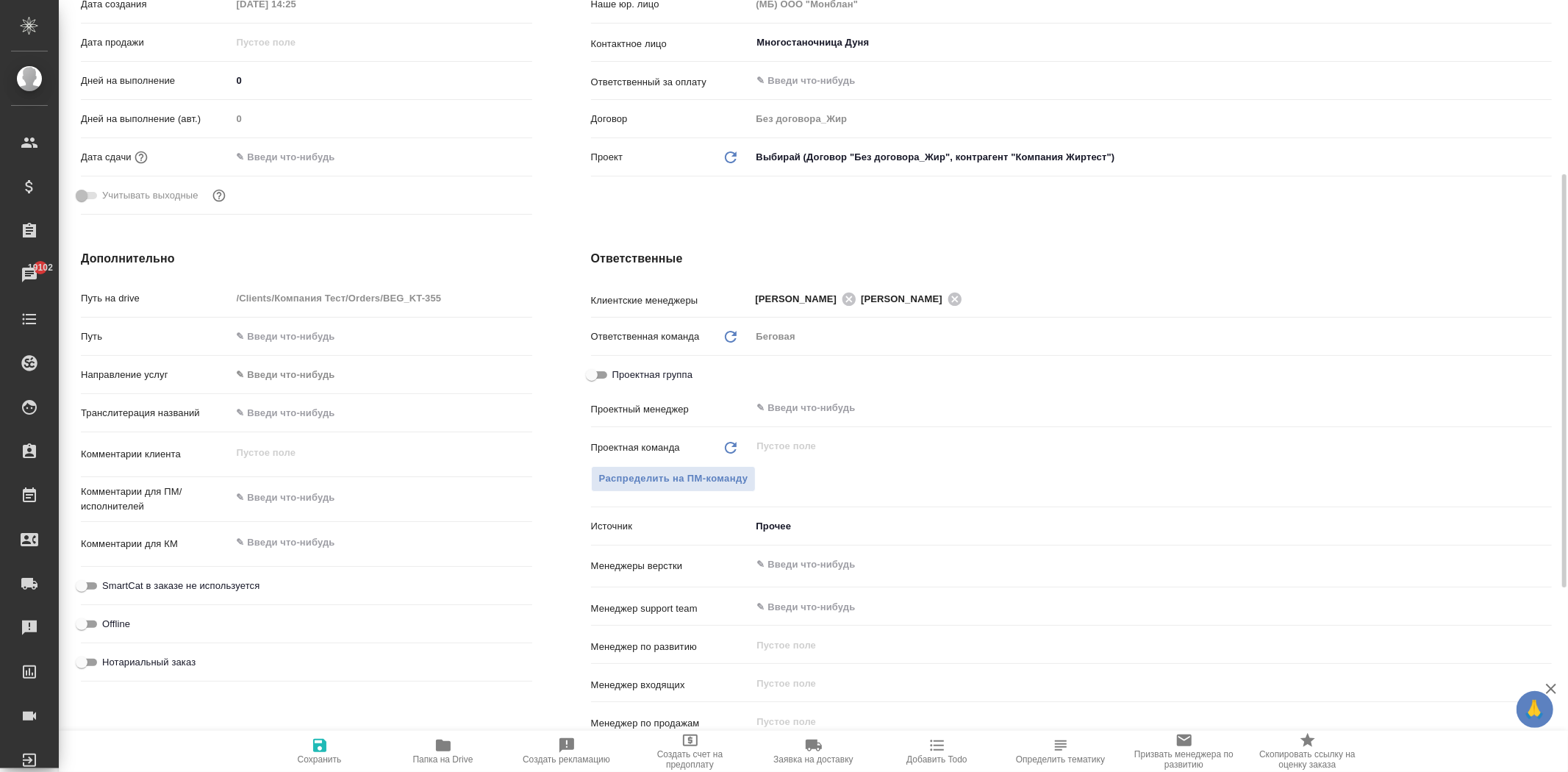
type textarea "x"
